Goal: Task Accomplishment & Management: Manage account settings

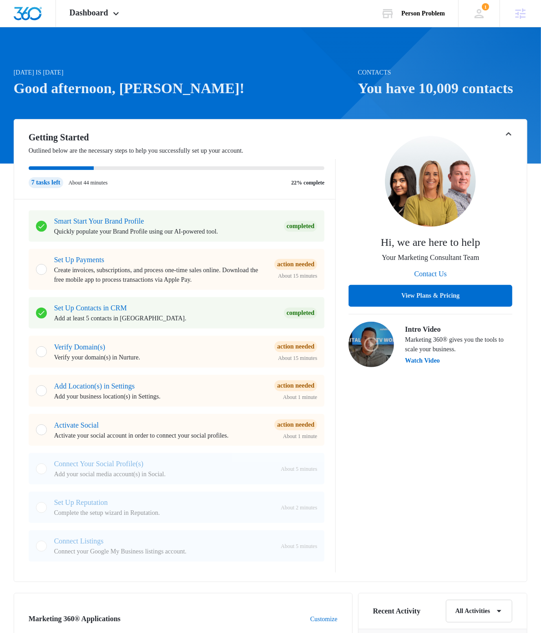
click at [429, 529] on div "Hi, we are here to help Your Marketing Consultant Team Contact Us View Plans & …" at bounding box center [430, 352] width 164 height 442
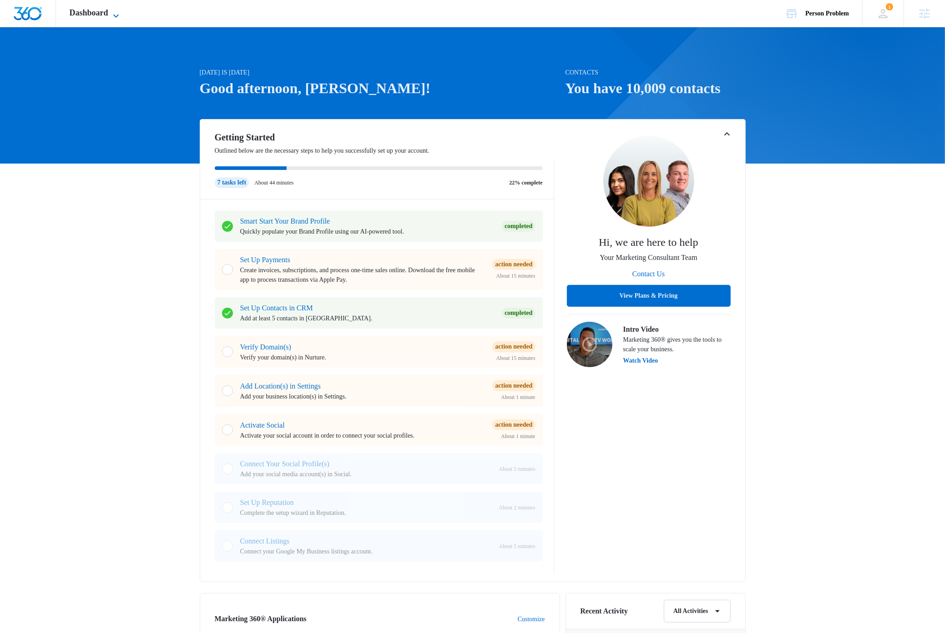
click at [121, 12] on icon at bounding box center [116, 15] width 11 height 11
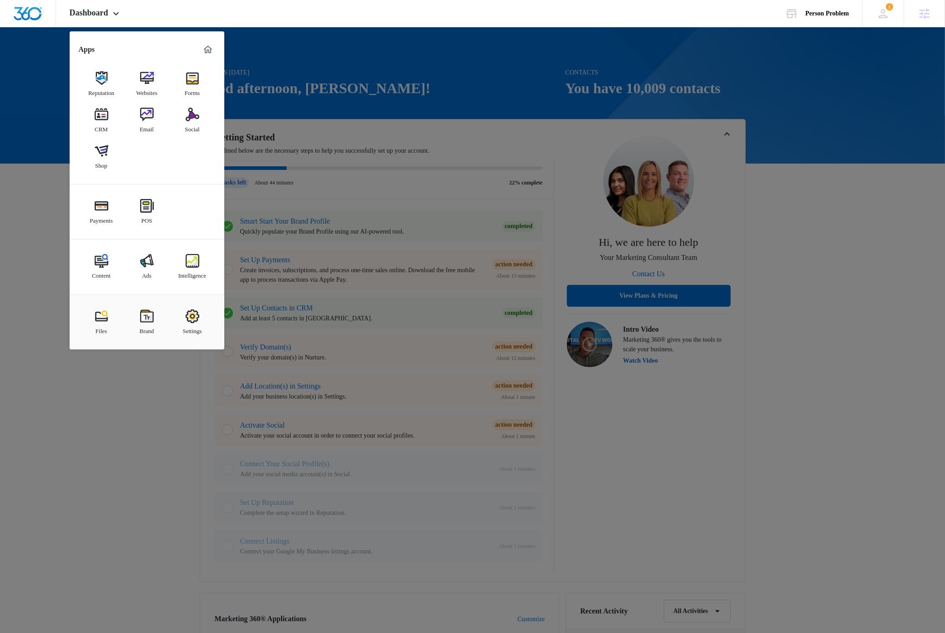
click at [193, 322] on img at bounding box center [193, 317] width 14 height 14
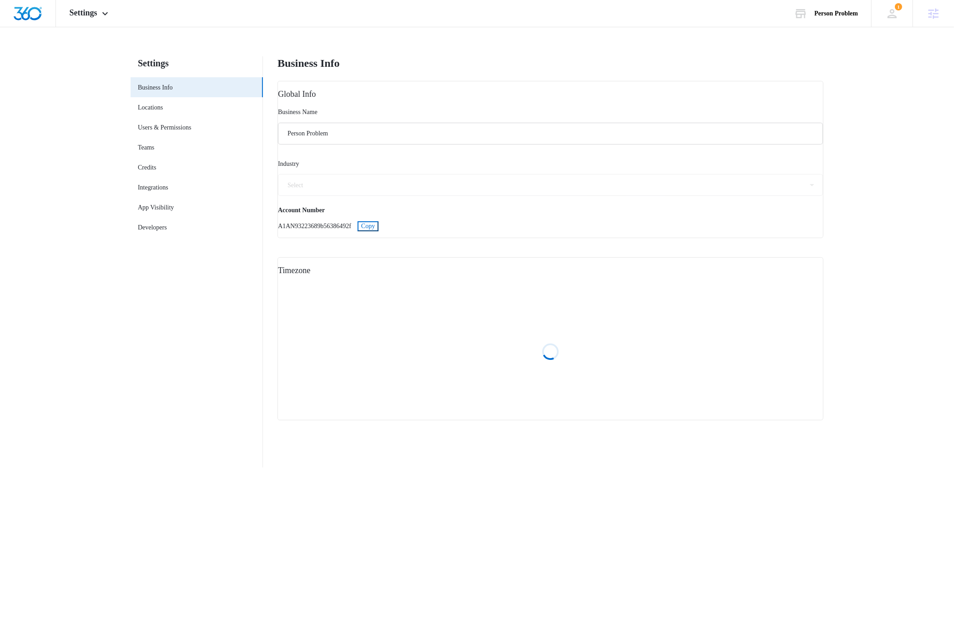
select select "11"
select select "US"
select select "America/Denver"
click at [375, 226] on span "Copy" at bounding box center [368, 226] width 14 height 7
click at [166, 316] on nav "Settings Business Info Locations Users & Permissions Teams Credits Integrations…" at bounding box center [197, 262] width 132 height 412
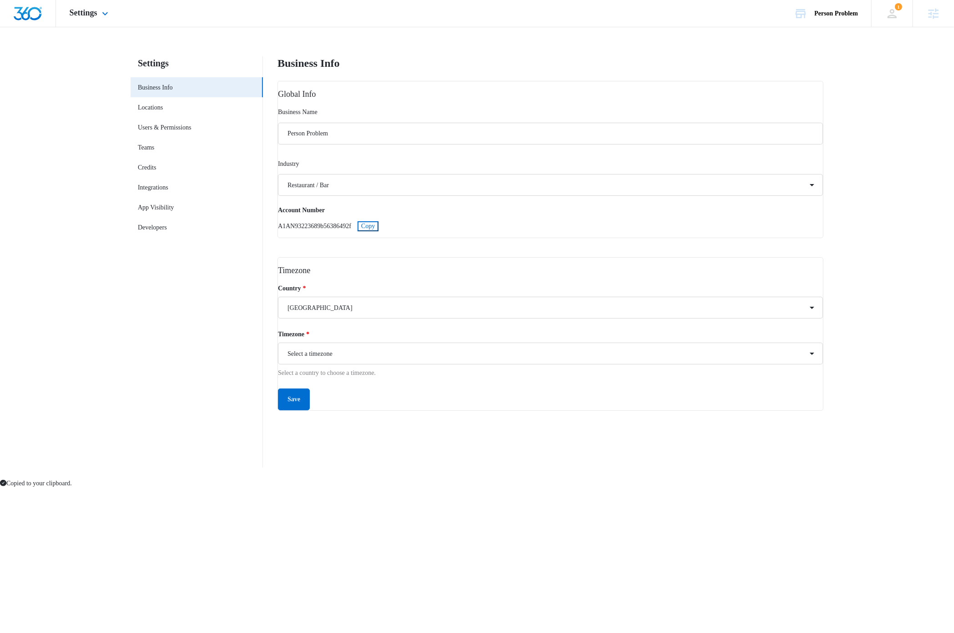
click at [31, 15] on img "Dashboard" at bounding box center [27, 14] width 29 height 14
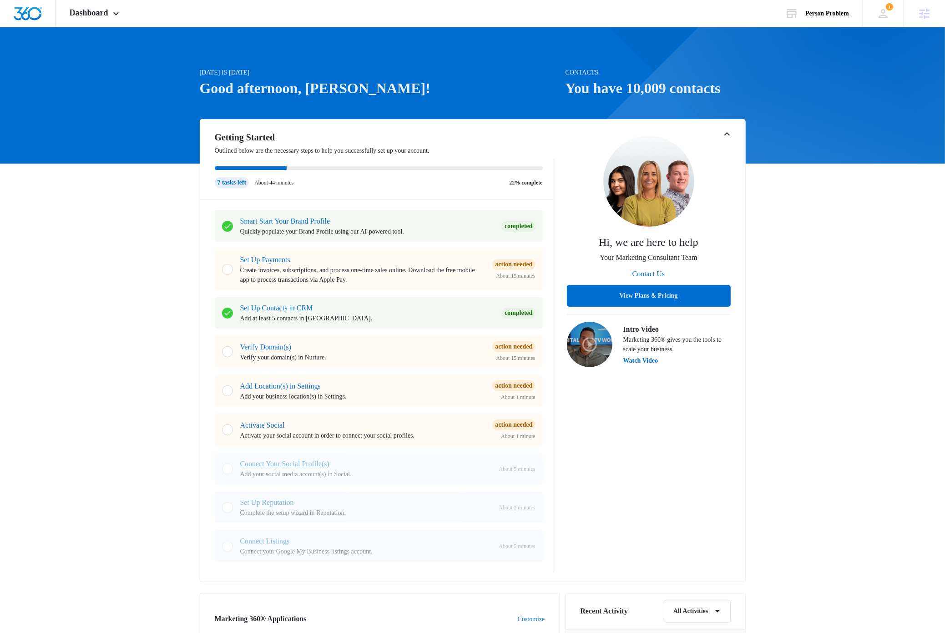
click at [549, 136] on icon "Toggle Collapse" at bounding box center [726, 134] width 11 height 11
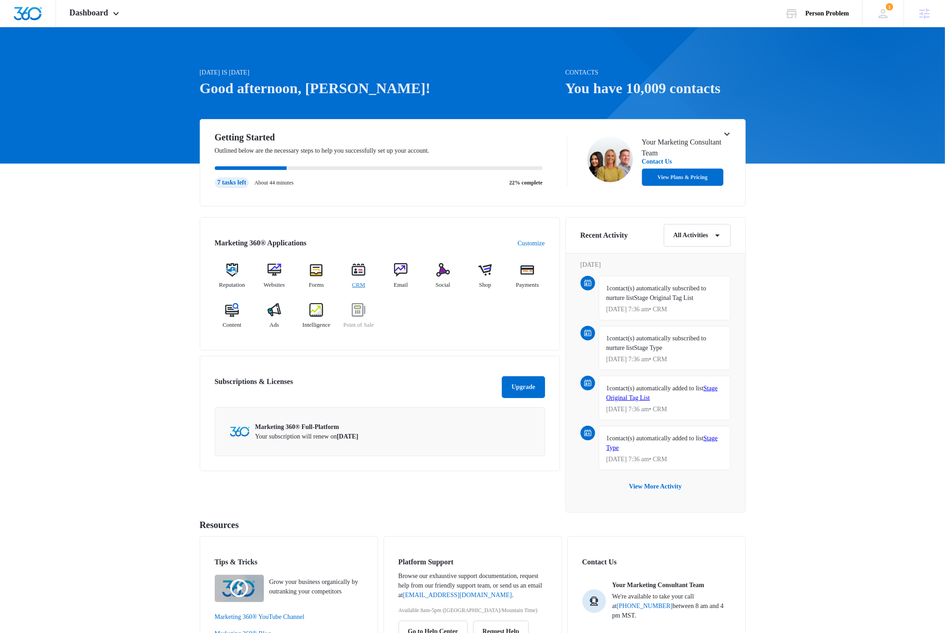
click at [352, 271] on img at bounding box center [359, 270] width 14 height 14
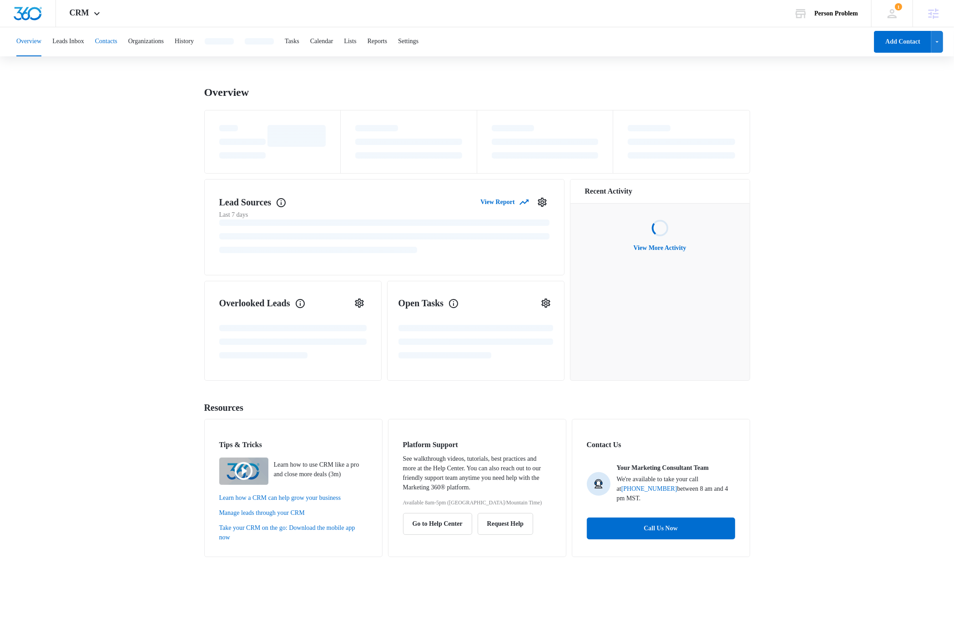
click at [117, 44] on button "Contacts" at bounding box center [106, 41] width 22 height 29
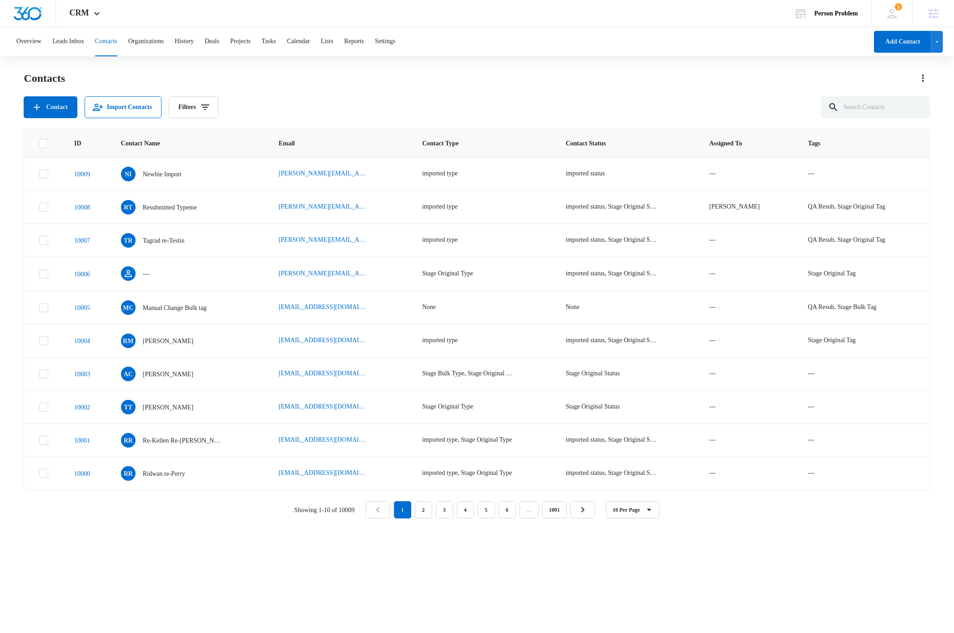
click at [210, 577] on div "ID Contact Name Email Contact Type Contact Status Assigned To Tags 10009 NI New…" at bounding box center [477, 375] width 906 height 492
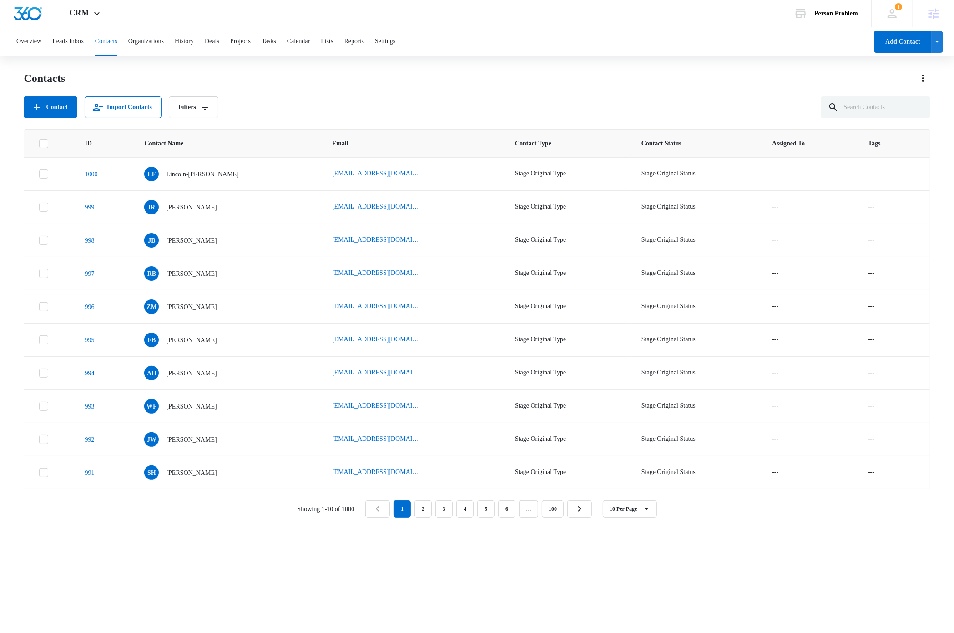
click at [487, 88] on div "Contacts Contact Import Contacts Filters" at bounding box center [477, 94] width 906 height 47
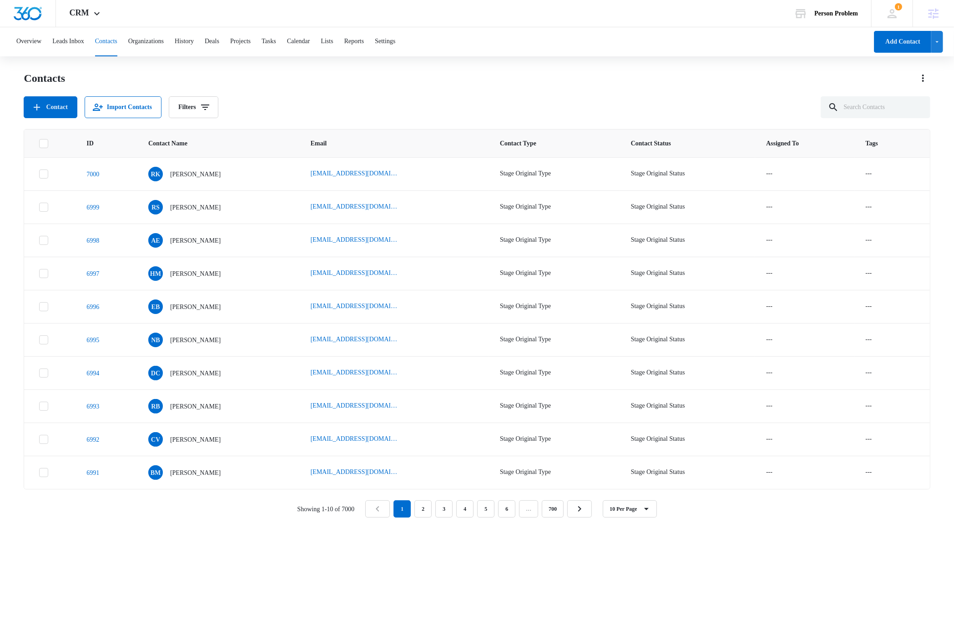
click at [691, 575] on div "ID Contact Name Email Contact Type Contact Status Assigned To Tags 7000 RK Rhyl…" at bounding box center [477, 375] width 906 height 492
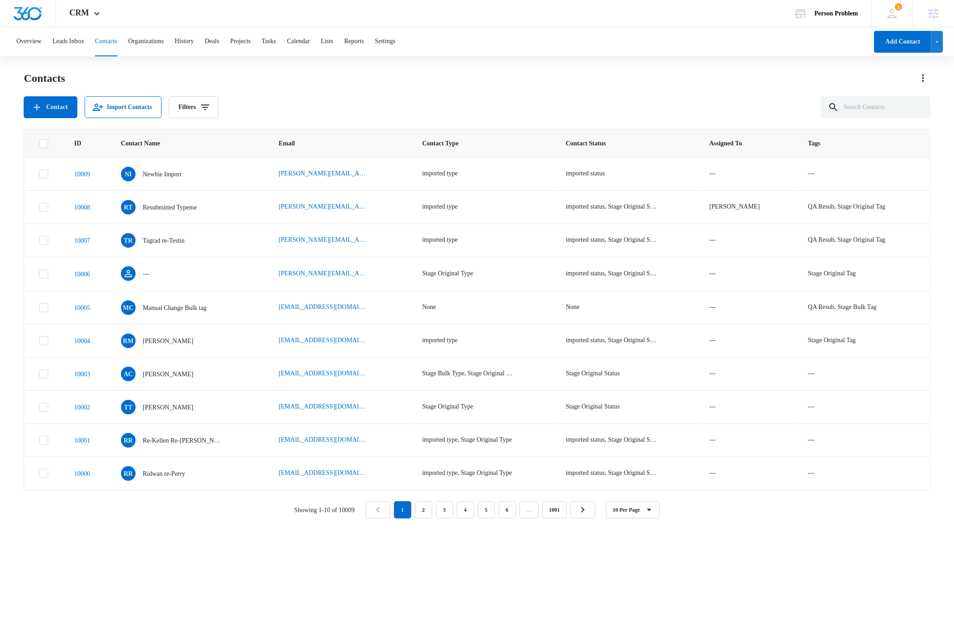
click at [416, 89] on div "Contacts Contact Import Contacts Filters" at bounding box center [477, 94] width 906 height 47
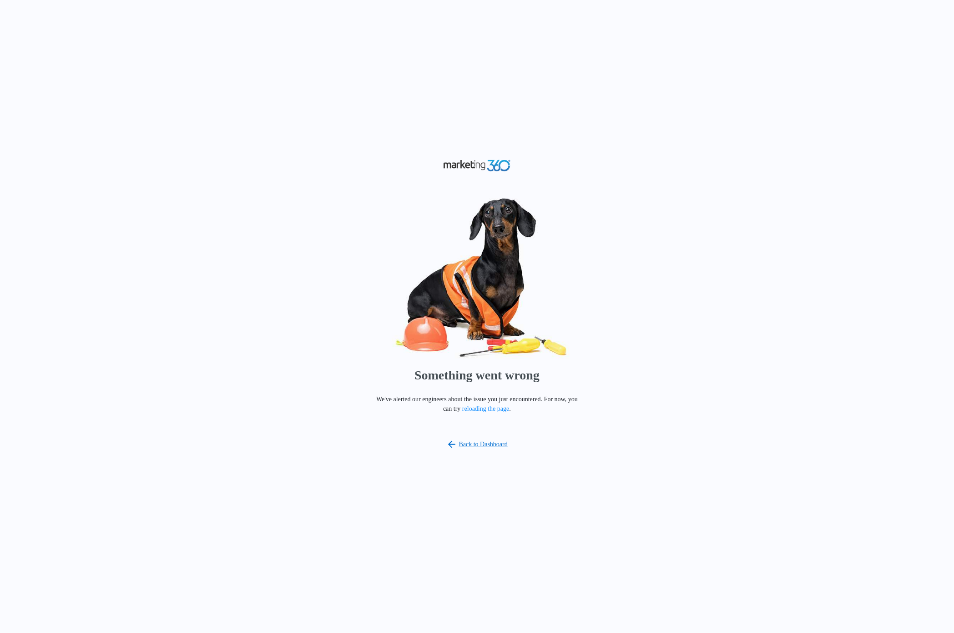
click at [321, 133] on div "Something went wrong We've alerted our engineers about the issue you just encou…" at bounding box center [477, 316] width 954 height 633
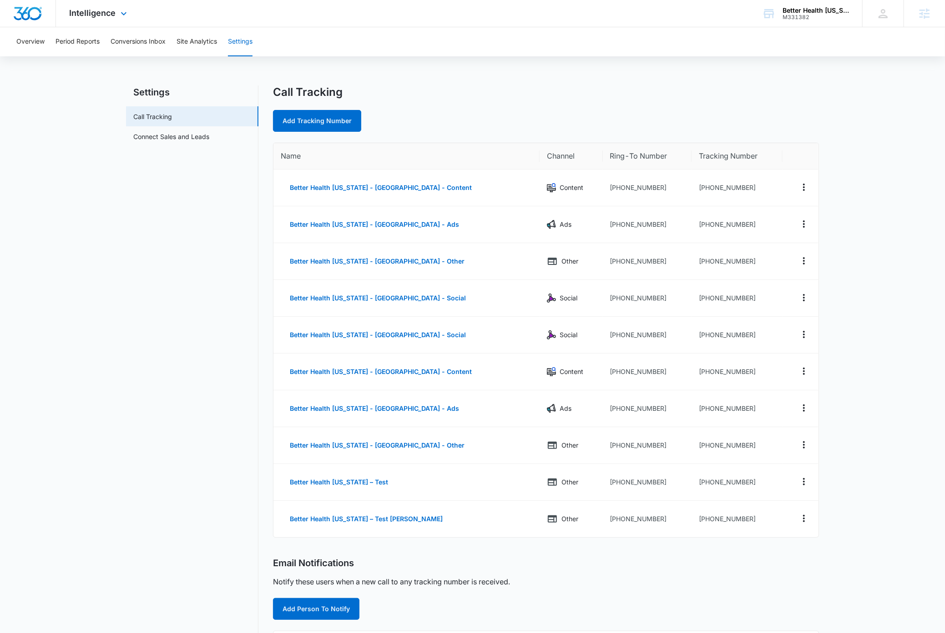
click at [26, 13] on img "Dashboard" at bounding box center [27, 14] width 29 height 14
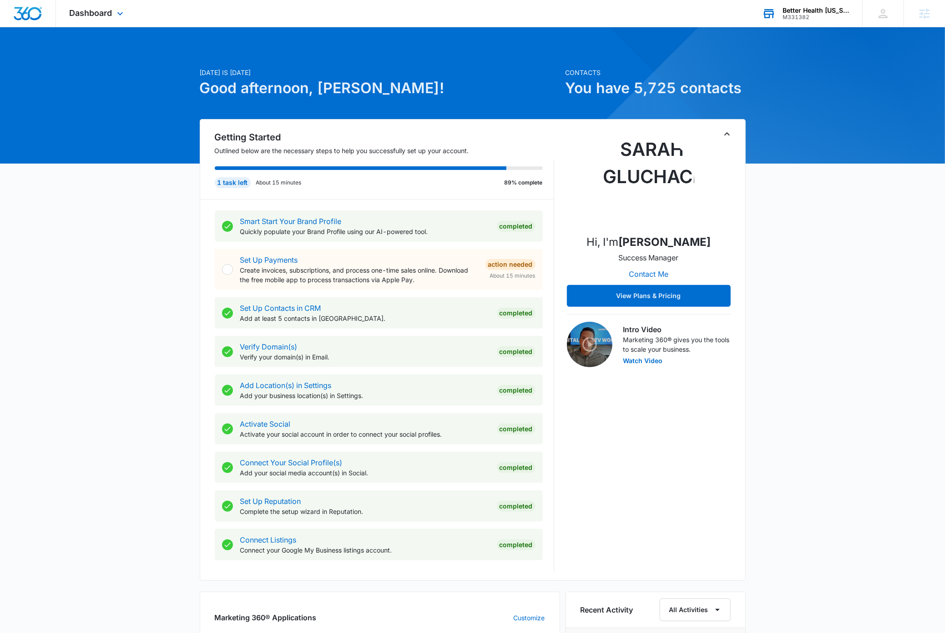
click at [824, 20] on div "M331382" at bounding box center [815, 17] width 66 height 6
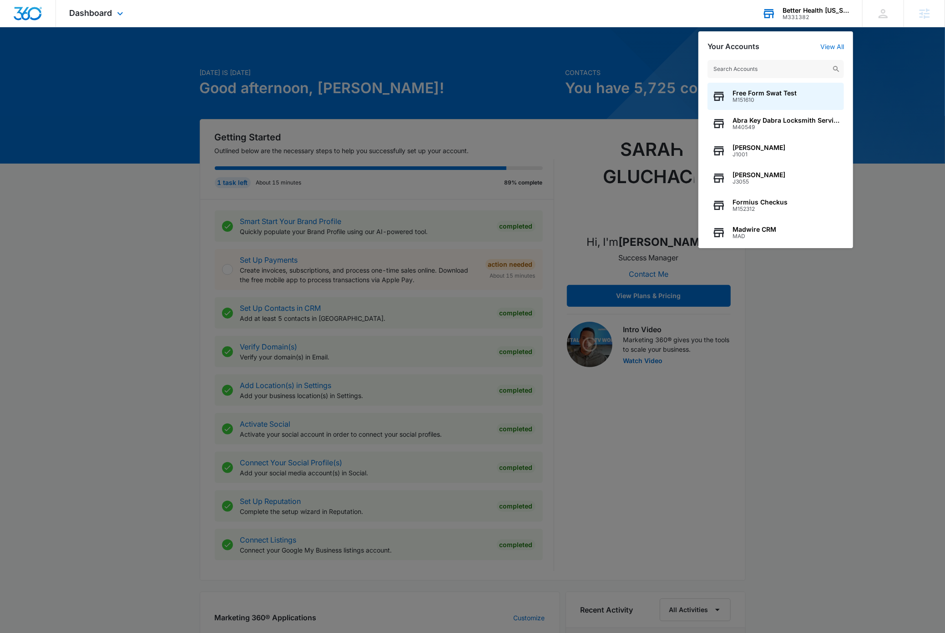
click at [774, 71] on input "text" at bounding box center [775, 69] width 136 height 18
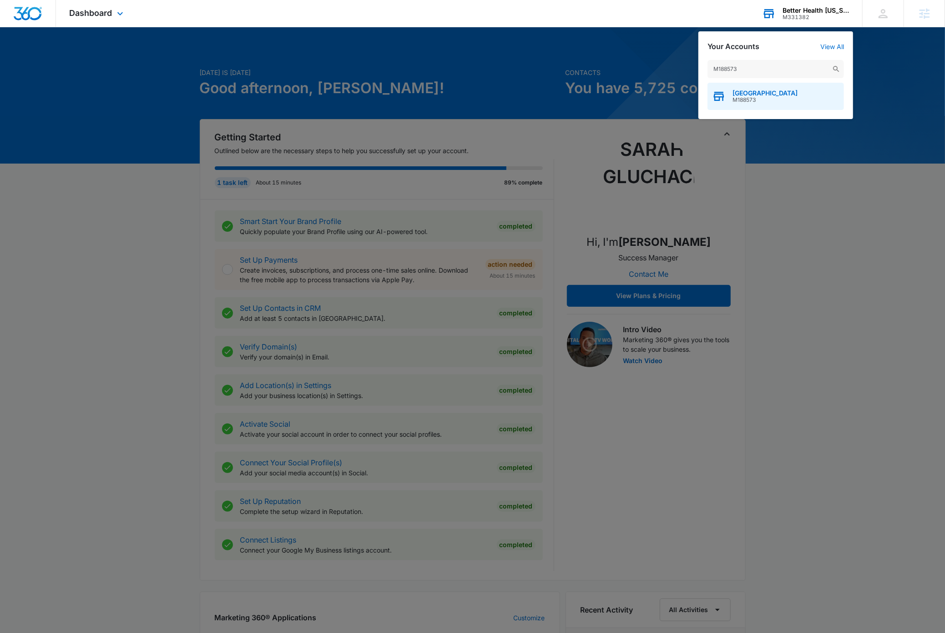
type input "M188573"
click at [774, 95] on span "[GEOGRAPHIC_DATA]" at bounding box center [764, 93] width 65 height 7
